Goal: Transaction & Acquisition: Purchase product/service

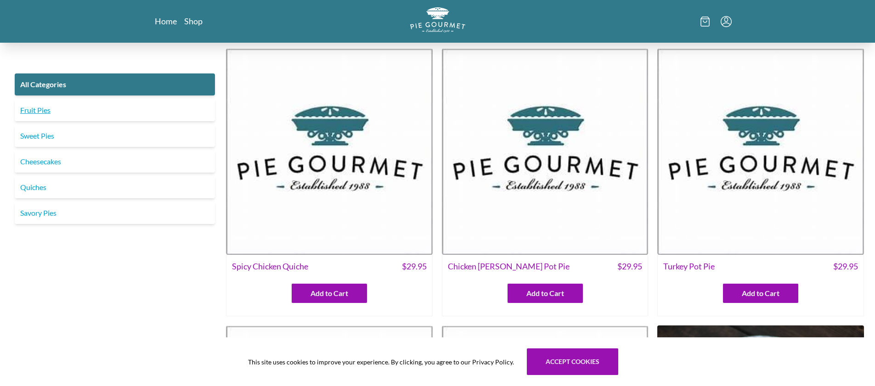
click at [30, 106] on link "Fruit Pies" at bounding box center [115, 110] width 200 height 22
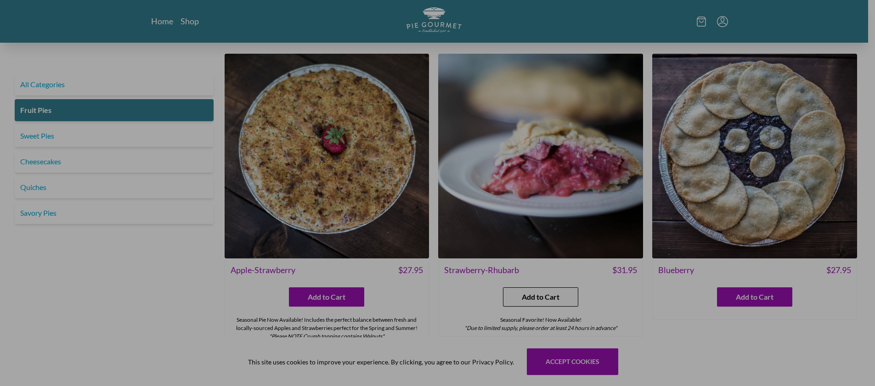
click at [550, 299] on span "Add to Cart" at bounding box center [541, 297] width 38 height 11
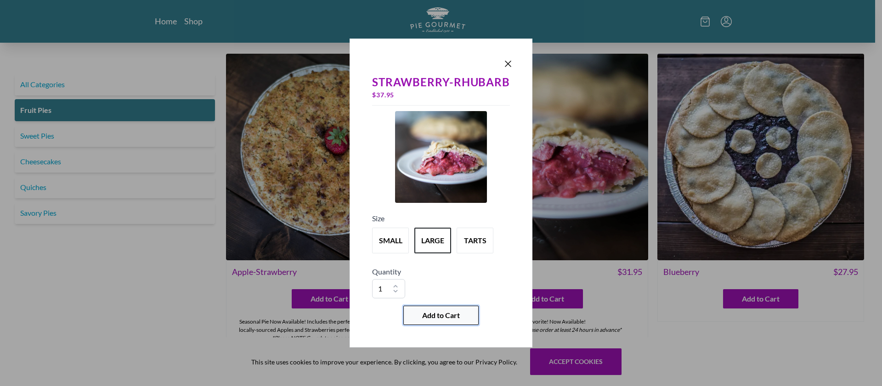
click at [435, 317] on span "Add to Cart" at bounding box center [441, 315] width 38 height 11
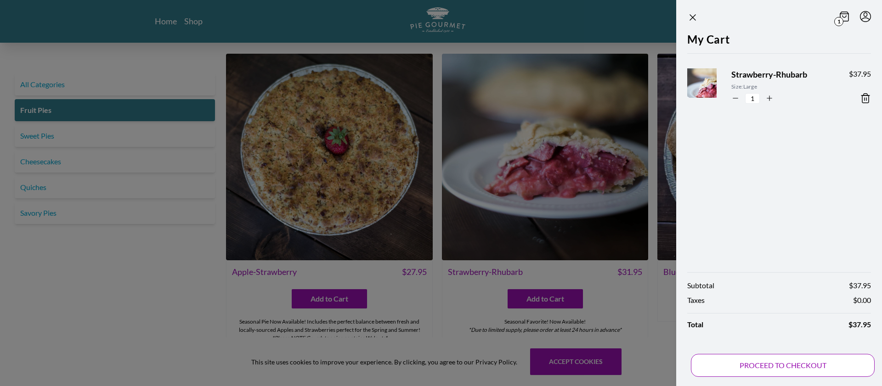
click at [782, 367] on button "PROCEED TO CHECKOUT" at bounding box center [783, 365] width 184 height 23
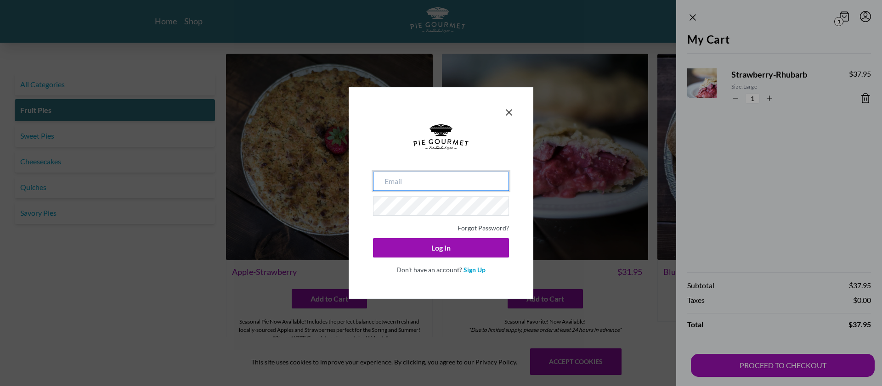
click at [384, 180] on input "email" at bounding box center [441, 181] width 136 height 19
type input "wilpet22@gmail.com"
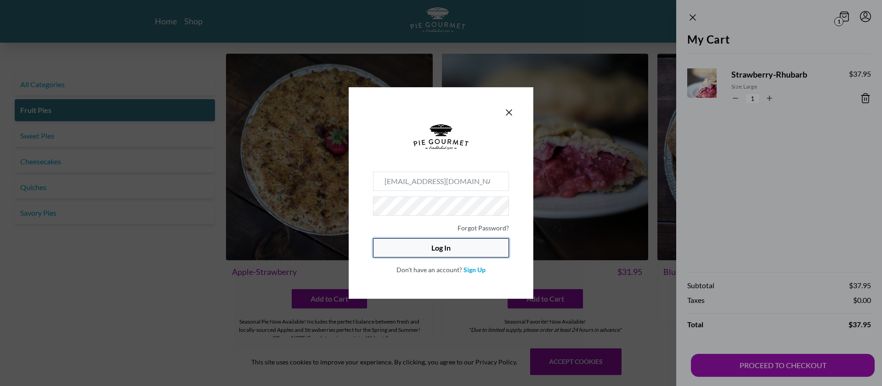
click at [479, 248] on button "Log In" at bounding box center [441, 247] width 136 height 19
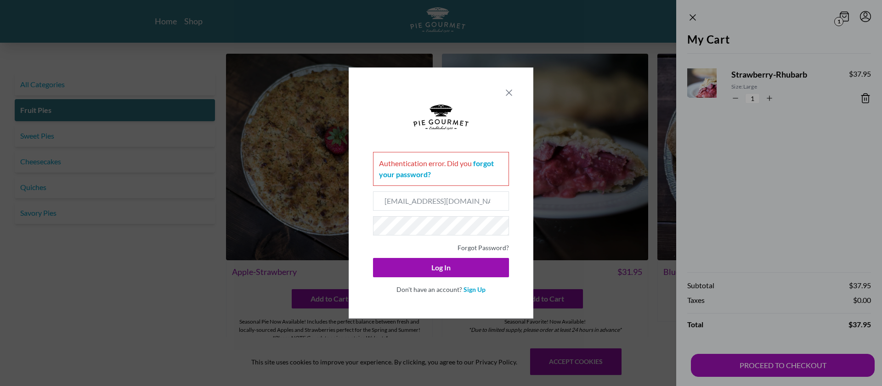
click at [509, 90] on icon "Close panel" at bounding box center [508, 92] width 11 height 11
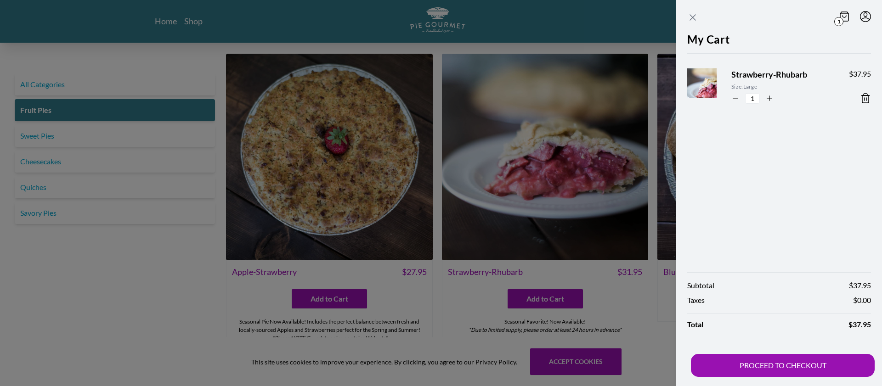
click at [696, 18] on icon "Close panel" at bounding box center [692, 17] width 11 height 11
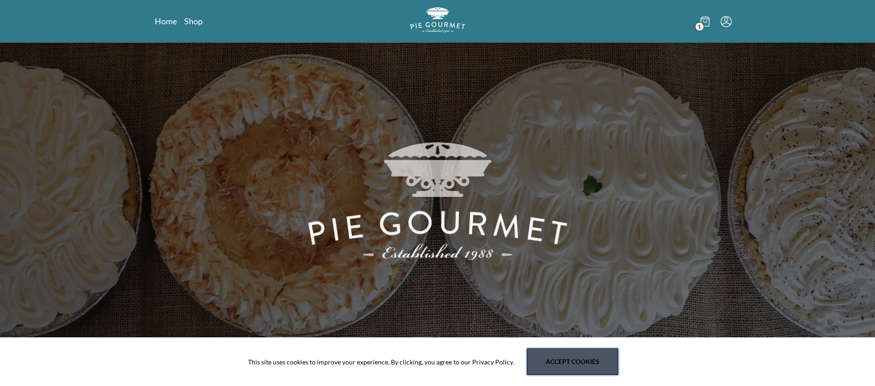
click at [556, 359] on button "Accept cookies" at bounding box center [572, 362] width 91 height 27
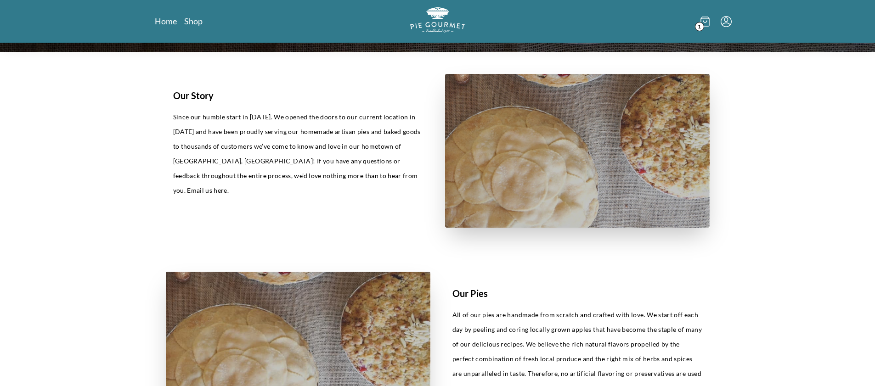
scroll to position [276, 0]
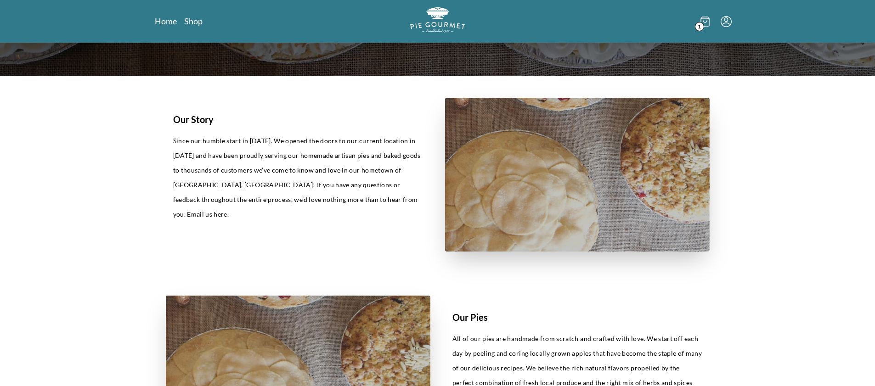
click at [705, 26] on icon at bounding box center [705, 21] width 8 height 9
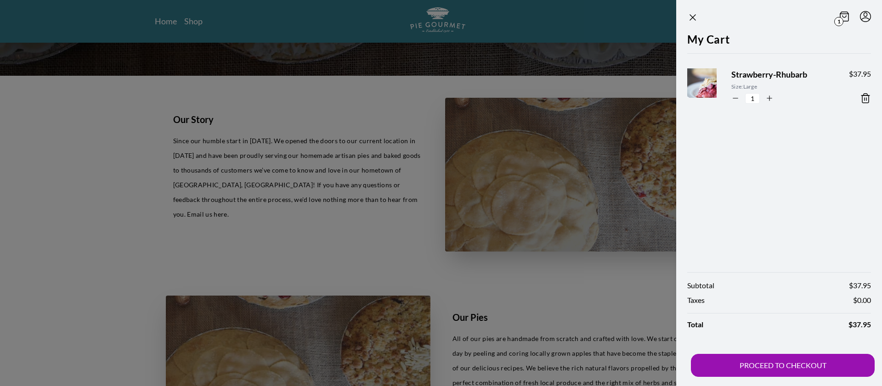
click at [700, 84] on img at bounding box center [711, 88] width 56 height 56
click at [765, 73] on span "Strawberry-Rhubarb" at bounding box center [782, 74] width 103 height 12
click at [732, 99] on icon "button" at bounding box center [735, 98] width 8 height 8
type input "0"
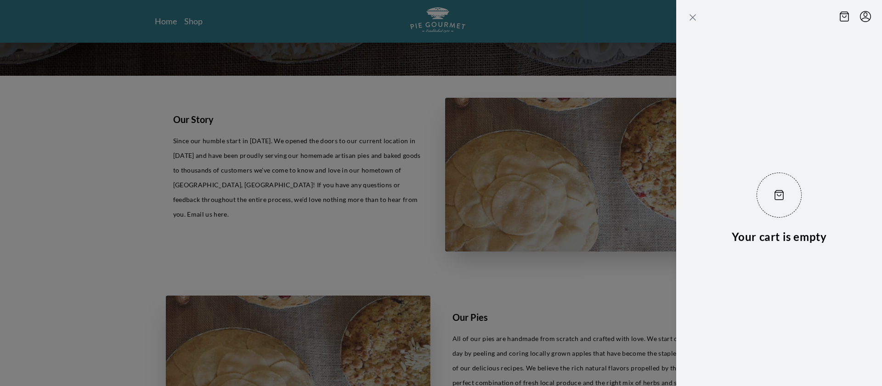
click at [694, 20] on icon "Close panel" at bounding box center [692, 17] width 11 height 11
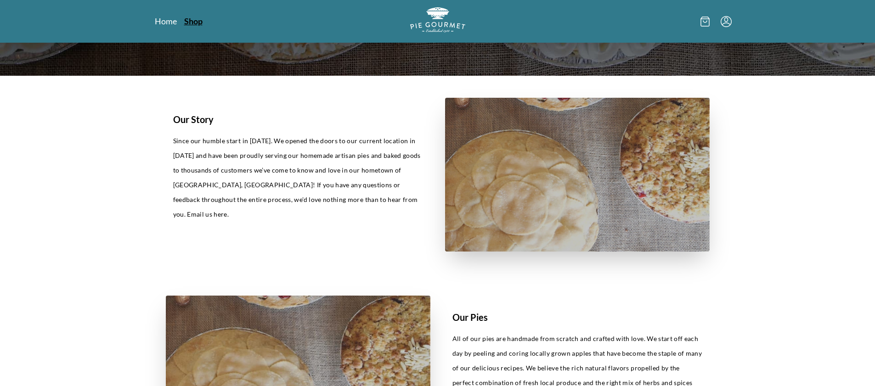
click at [189, 25] on link "Shop" at bounding box center [193, 21] width 18 height 11
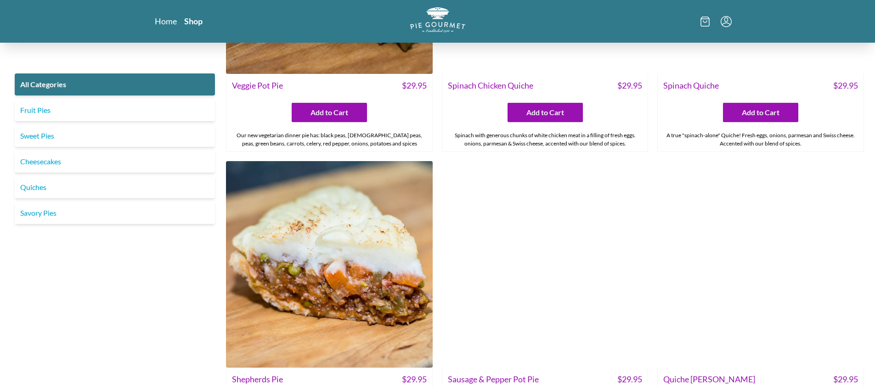
scroll to position [1338, 0]
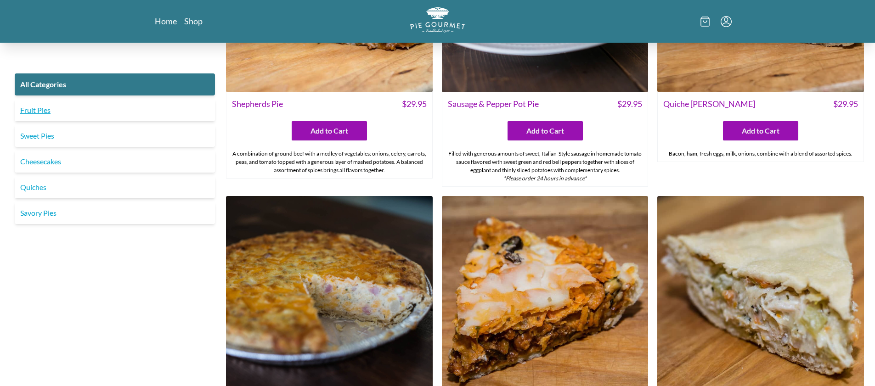
click at [72, 113] on link "Fruit Pies" at bounding box center [115, 110] width 200 height 22
